Goal: Task Accomplishment & Management: Manage account settings

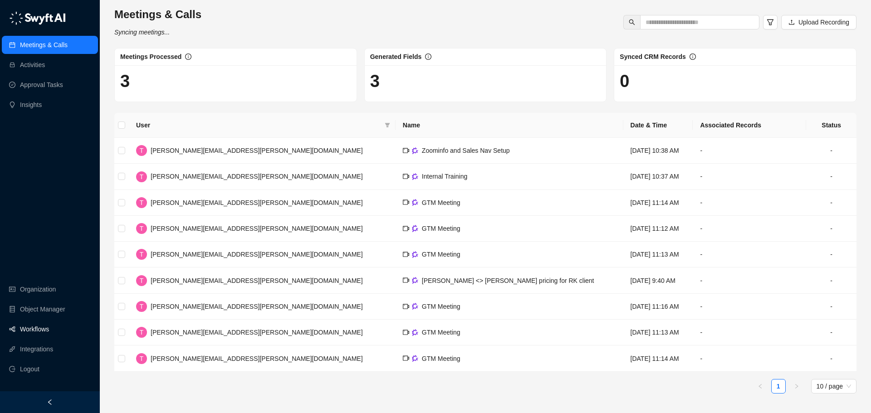
click at [35, 321] on link "Workflows" at bounding box center [34, 329] width 29 height 18
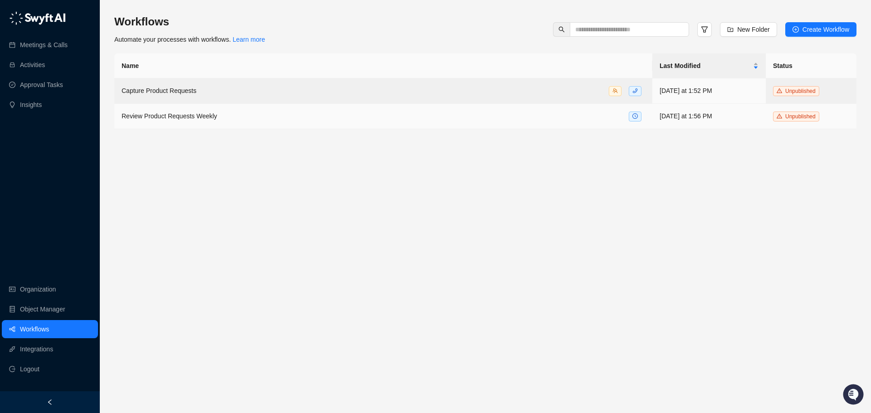
click at [197, 113] on span "Review Product Requests Weekly" at bounding box center [170, 116] width 96 height 7
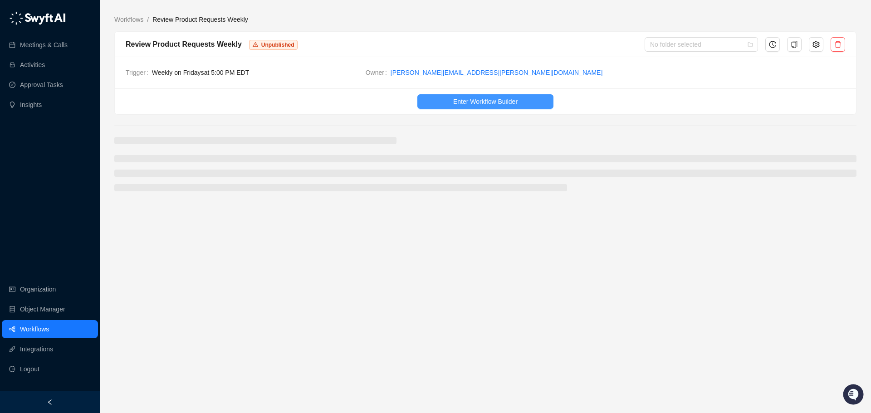
click at [464, 101] on span "Enter Workflow Builder" at bounding box center [485, 102] width 64 height 10
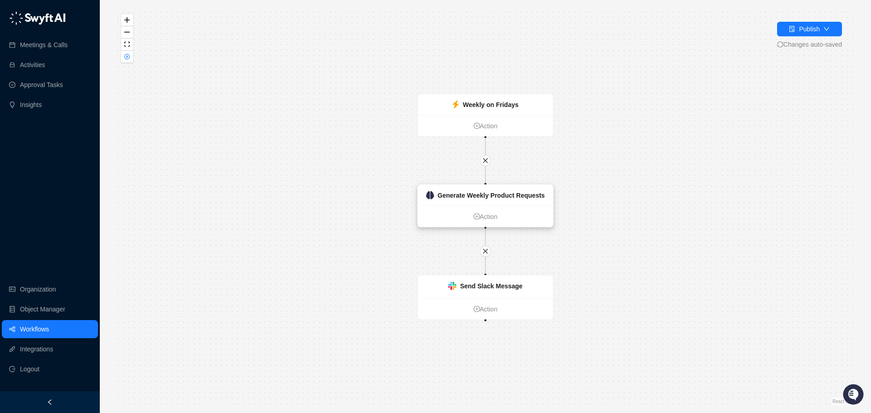
click at [519, 198] on strong "Generate Weekly Product Requests" at bounding box center [491, 195] width 107 height 7
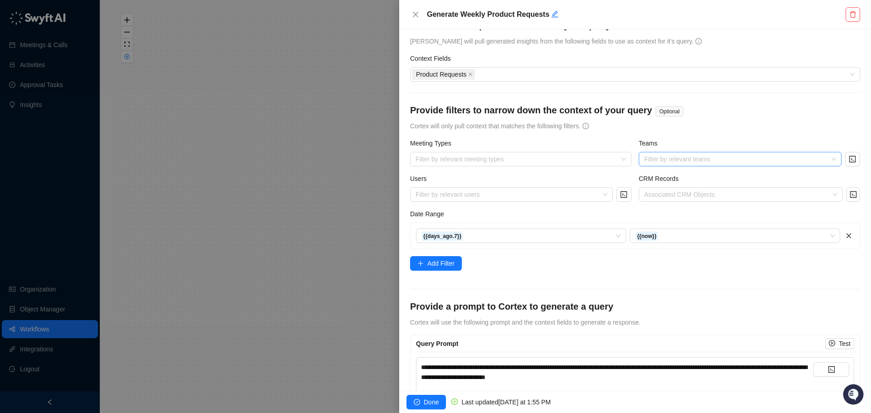
scroll to position [41, 0]
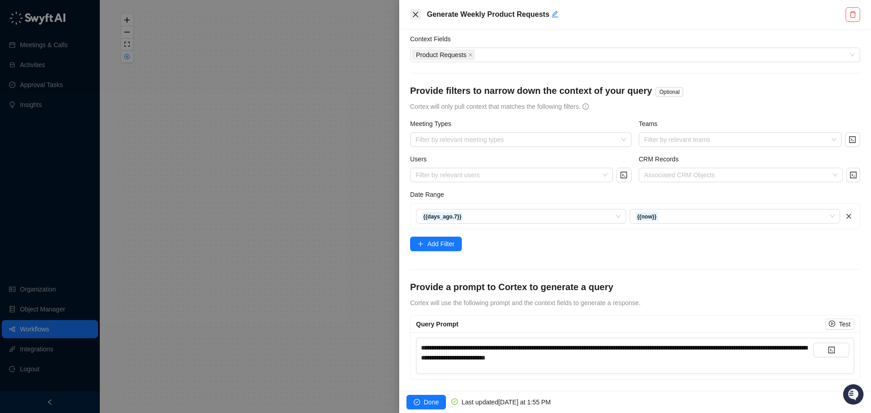
click at [413, 14] on icon "close" at bounding box center [415, 14] width 7 height 7
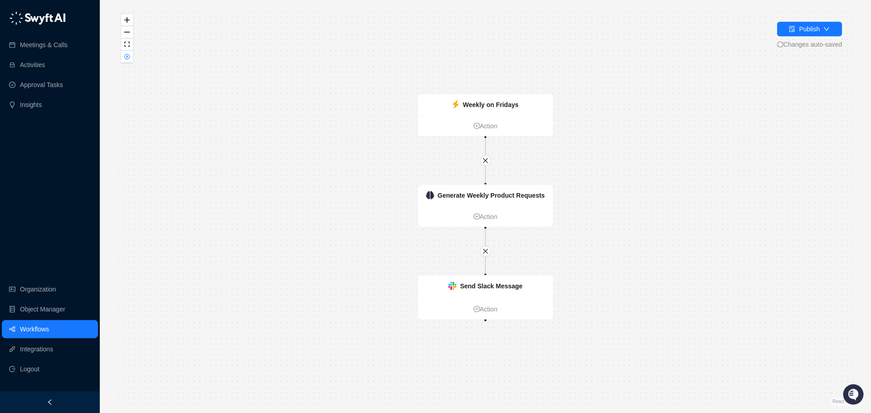
click at [236, 151] on div "Weekly on Fridays Action Generate Weekly Product Requests Action Send Slack Mes…" at bounding box center [485, 206] width 742 height 399
click at [477, 290] on div "Send Slack Message" at bounding box center [491, 286] width 63 height 10
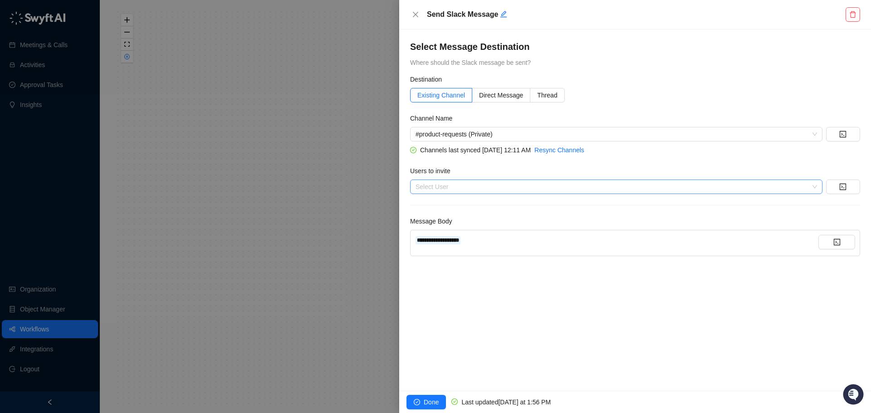
click at [438, 185] on div at bounding box center [611, 187] width 399 height 7
click at [305, 140] on div at bounding box center [435, 206] width 871 height 413
drag, startPoint x: 287, startPoint y: 140, endPoint x: 108, endPoint y: 236, distance: 204.1
click at [288, 140] on div at bounding box center [435, 206] width 871 height 413
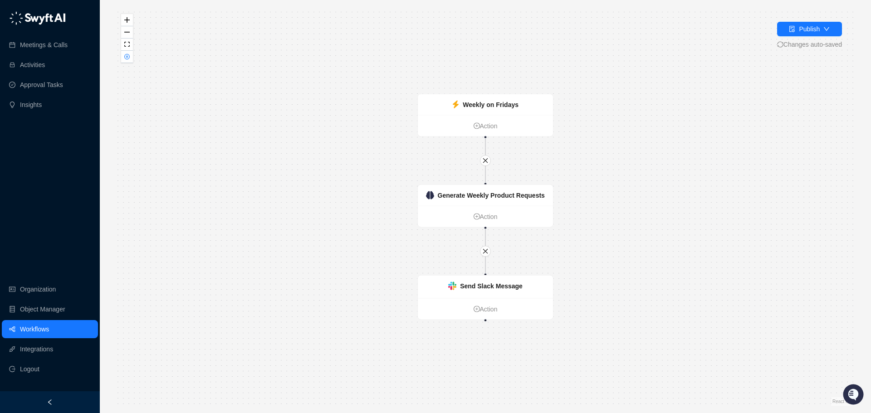
click at [30, 325] on link "Workflows" at bounding box center [34, 329] width 29 height 18
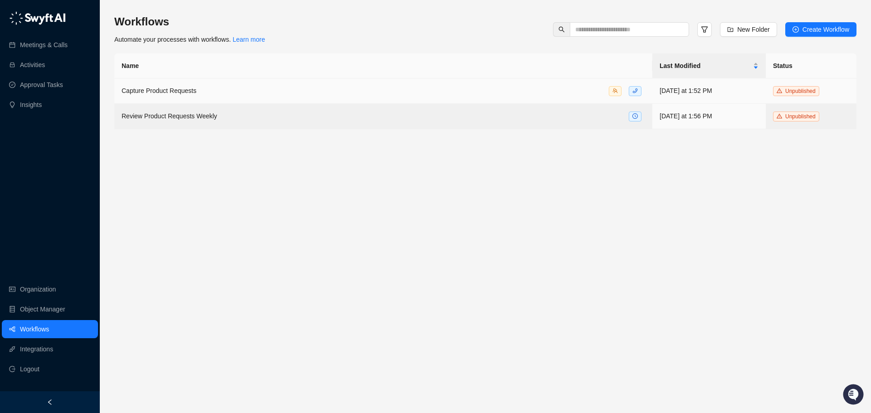
click at [299, 90] on div "Capture Product Requests" at bounding box center [384, 91] width 524 height 10
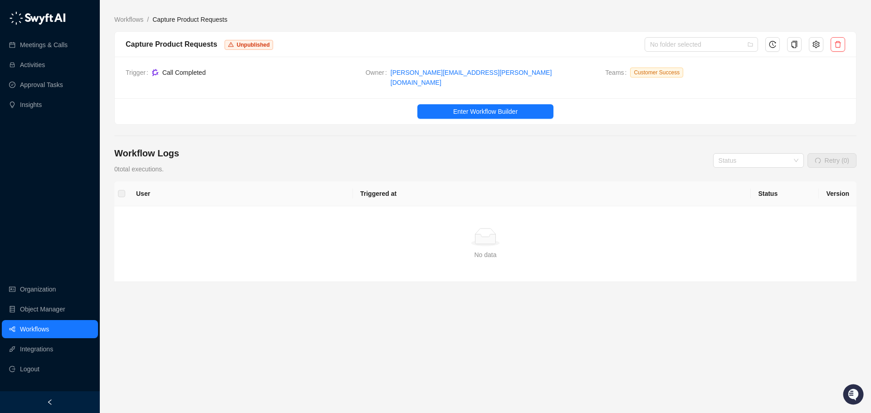
click at [463, 98] on ul "Enter Workflow Builder" at bounding box center [486, 111] width 742 height 26
click at [472, 107] on span "Enter Workflow Builder" at bounding box center [485, 112] width 64 height 10
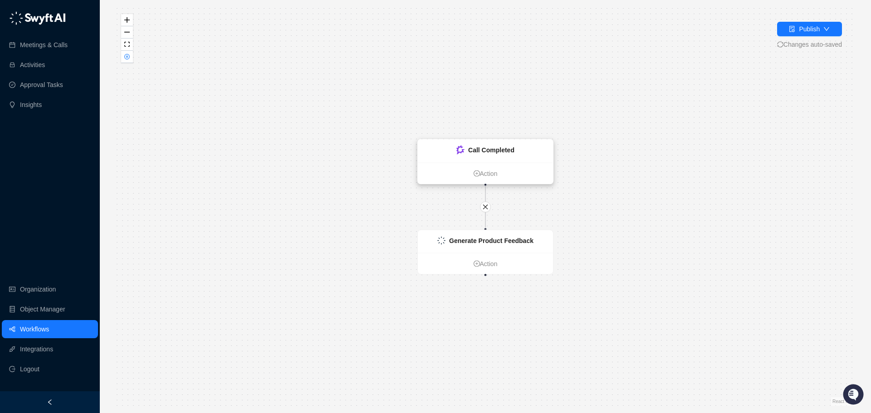
click at [524, 160] on div "Call Completed" at bounding box center [485, 151] width 135 height 23
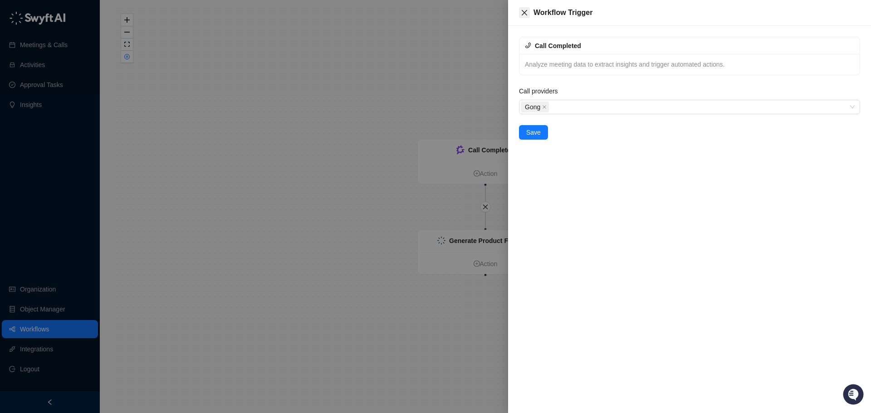
click at [521, 12] on icon "close" at bounding box center [524, 12] width 7 height 7
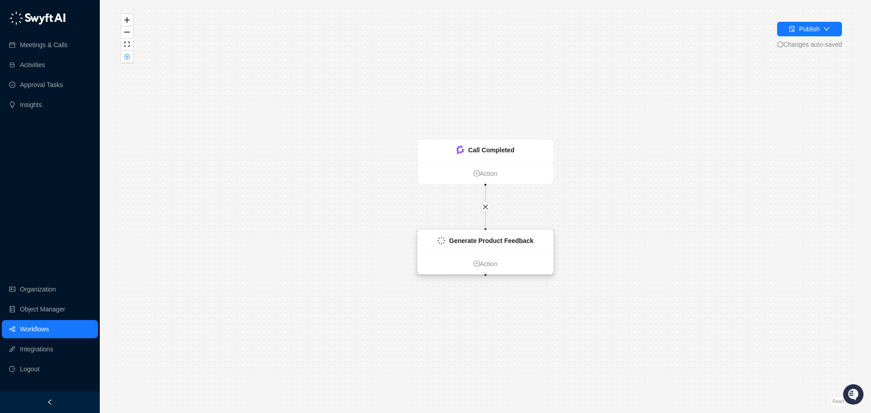
click at [503, 240] on strong "Generate Product Feedback" at bounding box center [491, 240] width 84 height 7
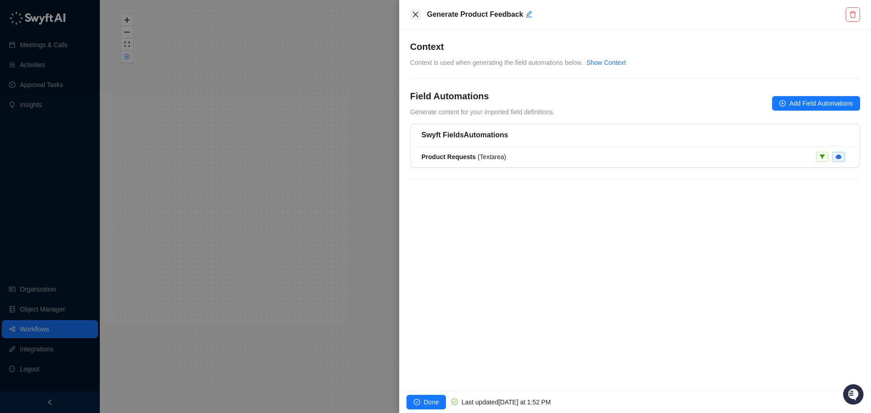
click at [414, 18] on icon "close" at bounding box center [415, 14] width 7 height 7
click at [419, 16] on button "Close" at bounding box center [415, 14] width 11 height 11
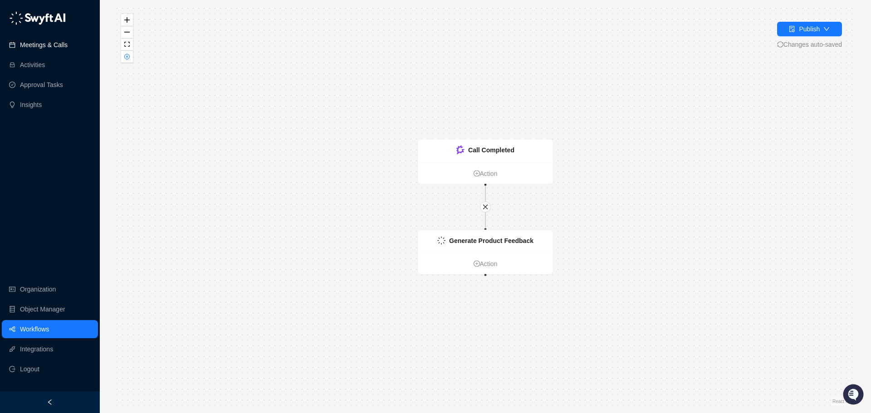
click at [58, 44] on link "Meetings & Calls" at bounding box center [44, 45] width 48 height 18
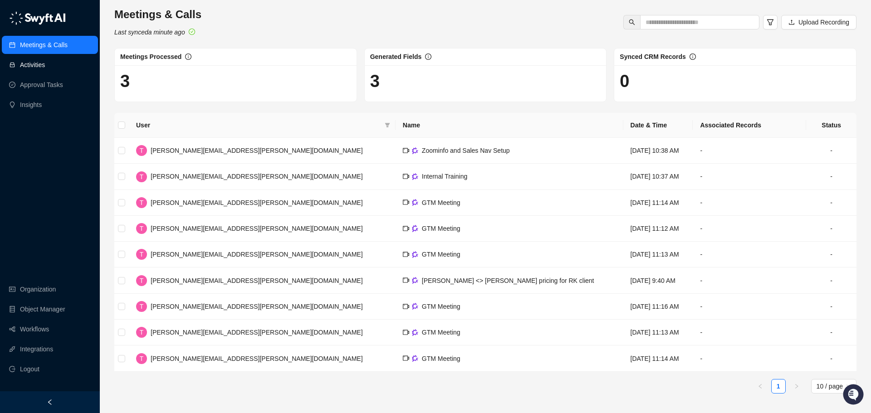
click at [35, 66] on link "Activities" at bounding box center [32, 65] width 25 height 18
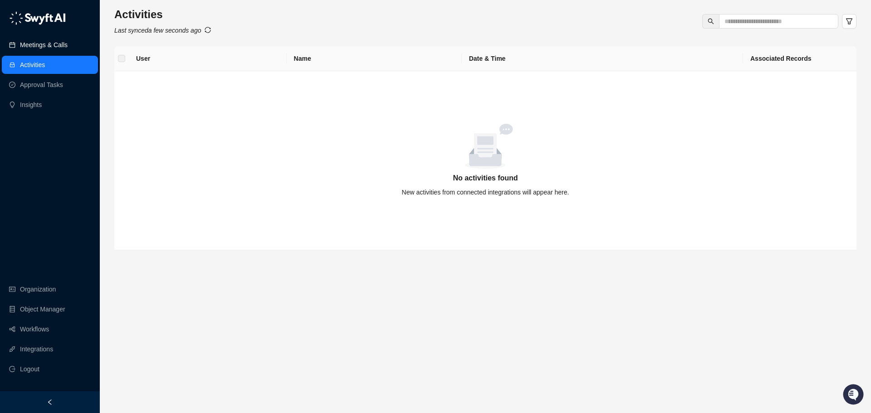
click at [39, 43] on link "Meetings & Calls" at bounding box center [44, 45] width 48 height 18
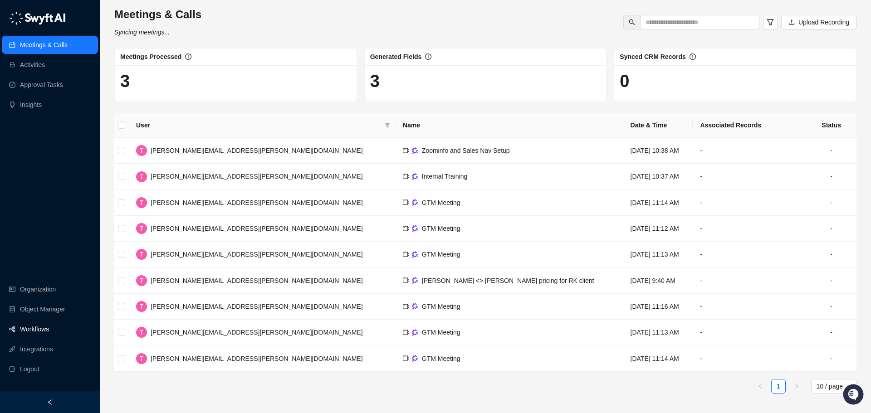
click at [40, 331] on link "Workflows" at bounding box center [34, 329] width 29 height 18
